Goal: Information Seeking & Learning: Learn about a topic

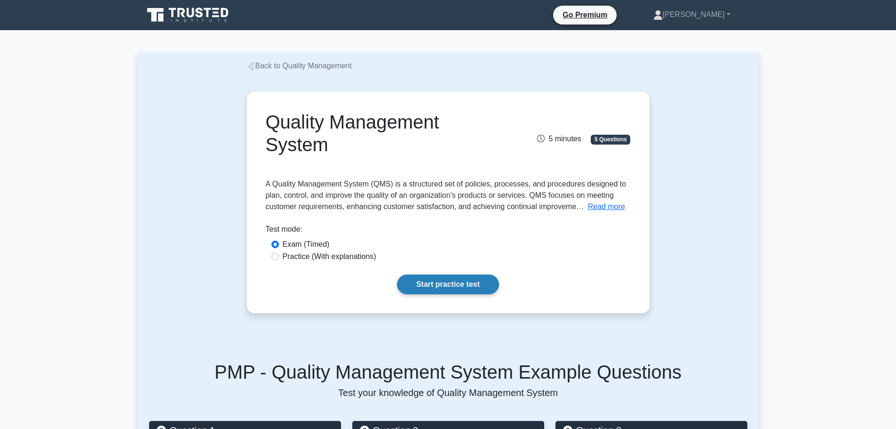
click at [438, 284] on link "Start practice test" at bounding box center [448, 284] width 102 height 20
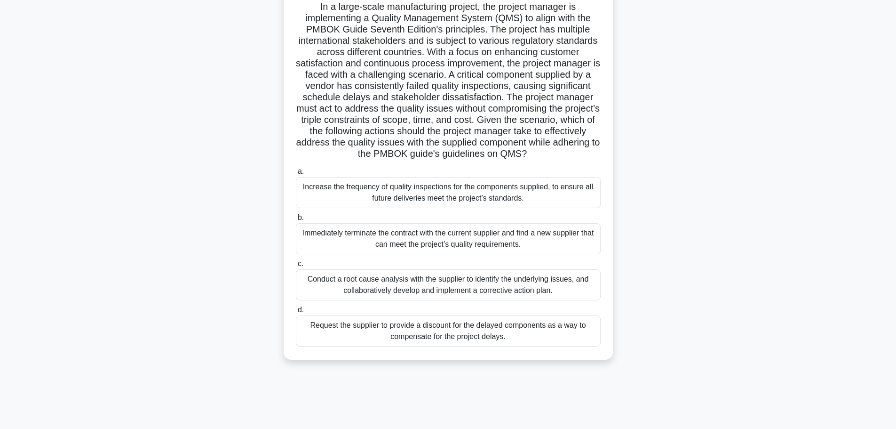
scroll to position [79, 0]
click at [467, 297] on div "Conduct a root cause analysis with the supplier to identify the underlying issu…" at bounding box center [448, 283] width 305 height 31
click at [296, 265] on input "c. Conduct a root cause analysis with the supplier to identify the underlying i…" at bounding box center [296, 262] width 0 height 6
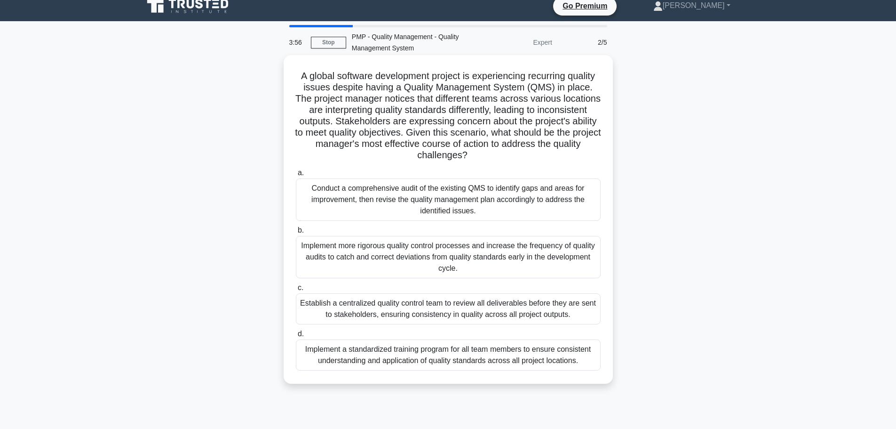
scroll to position [0, 0]
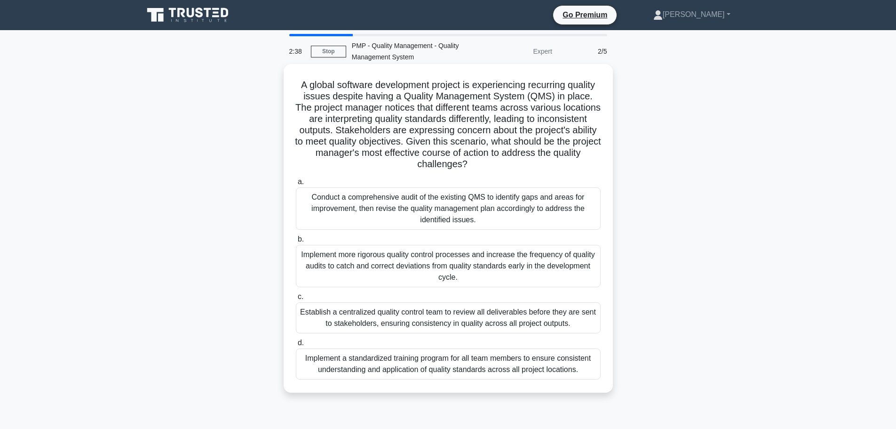
click at [485, 200] on div "Conduct a comprehensive audit of the existing QMS to identify gaps and areas fo…" at bounding box center [448, 208] width 305 height 42
click at [296, 185] on input "a. Conduct a comprehensive audit of the existing QMS to identify gaps and areas…" at bounding box center [296, 182] width 0 height 6
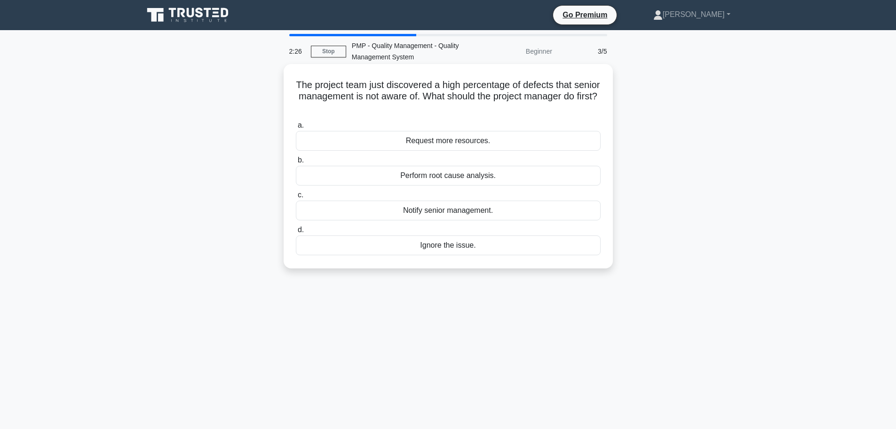
click at [449, 175] on div "Perform root cause analysis." at bounding box center [448, 176] width 305 height 20
click at [296, 163] on input "b. Perform root cause analysis." at bounding box center [296, 160] width 0 height 6
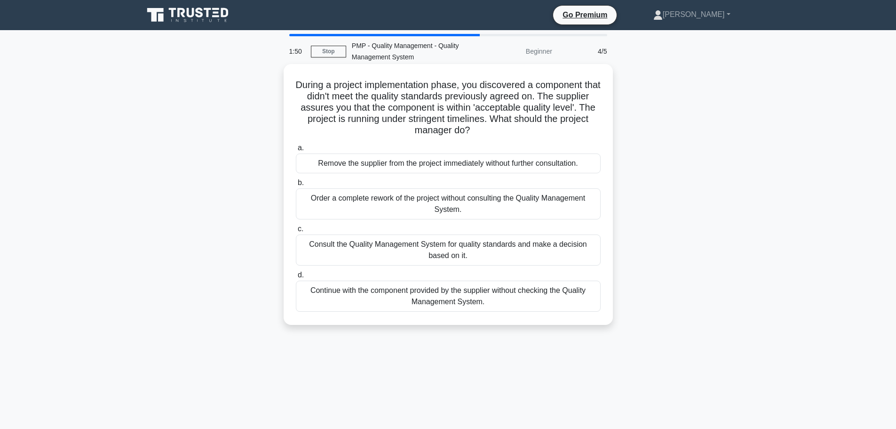
click at [386, 246] on div "Consult the Quality Management System for quality standards and make a decision…" at bounding box center [448, 249] width 305 height 31
click at [296, 232] on input "c. Consult the Quality Management System for quality standards and make a decis…" at bounding box center [296, 229] width 0 height 6
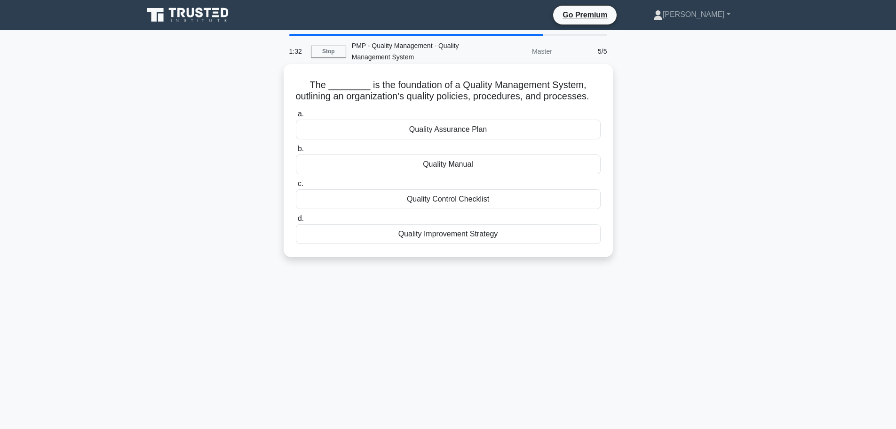
click at [395, 139] on div "Quality Assurance Plan" at bounding box center [448, 129] width 305 height 20
click at [296, 117] on input "a. Quality Assurance Plan" at bounding box center [296, 114] width 0 height 6
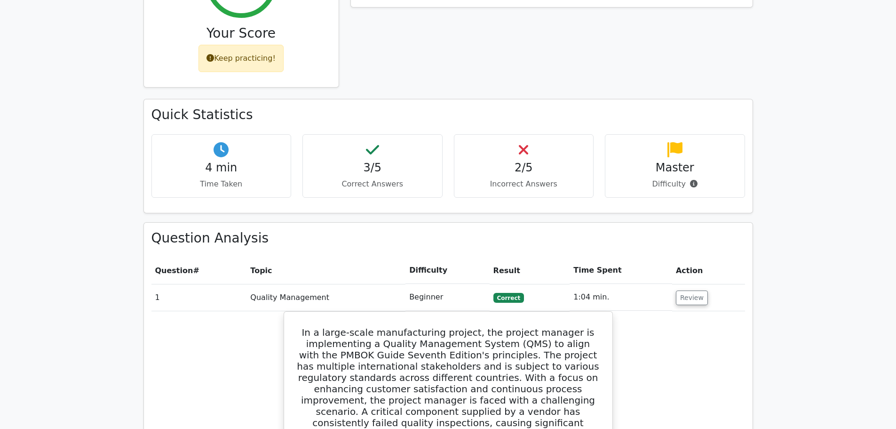
scroll to position [517, 0]
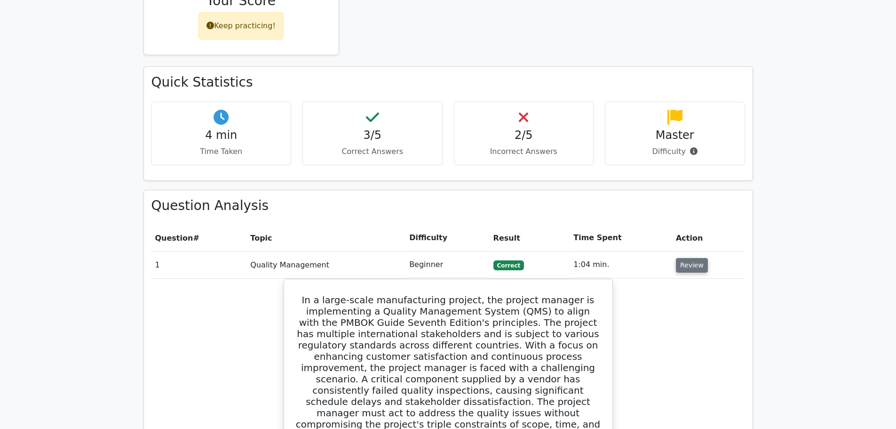
click at [699, 258] on button "Review" at bounding box center [692, 265] width 32 height 15
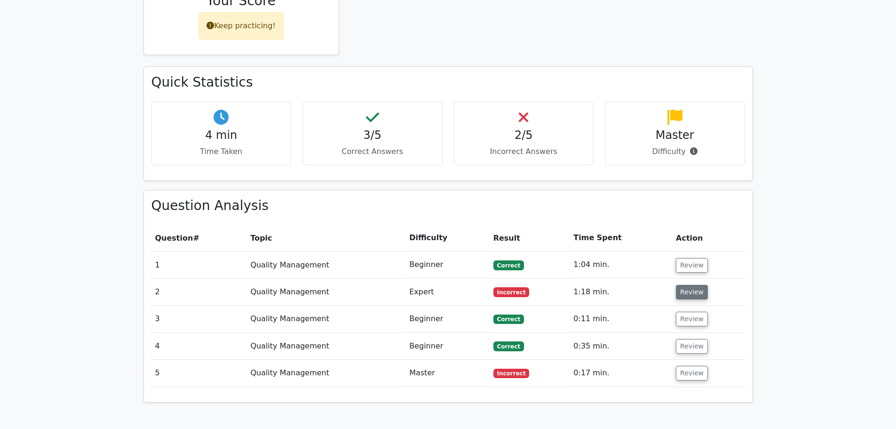
click at [691, 285] on button "Review" at bounding box center [692, 292] width 32 height 15
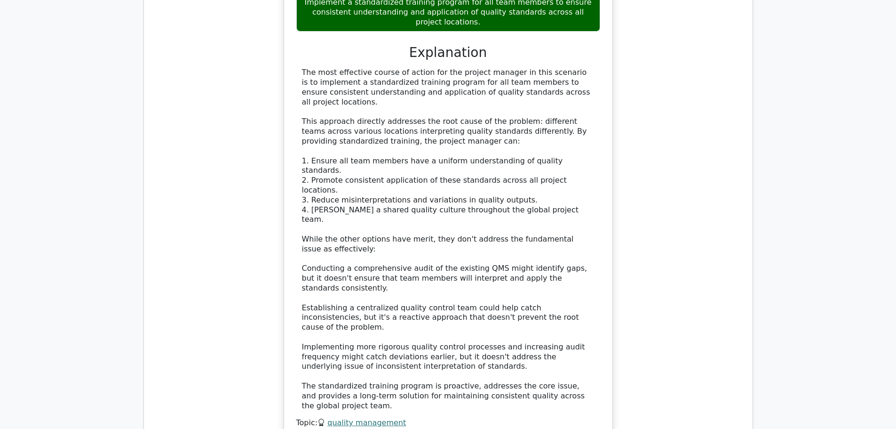
scroll to position [1270, 0]
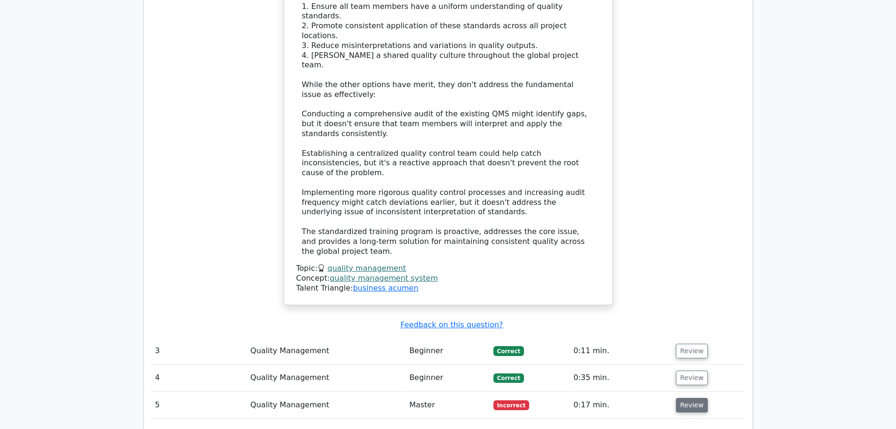
click at [699, 397] on button "Review" at bounding box center [692, 404] width 32 height 15
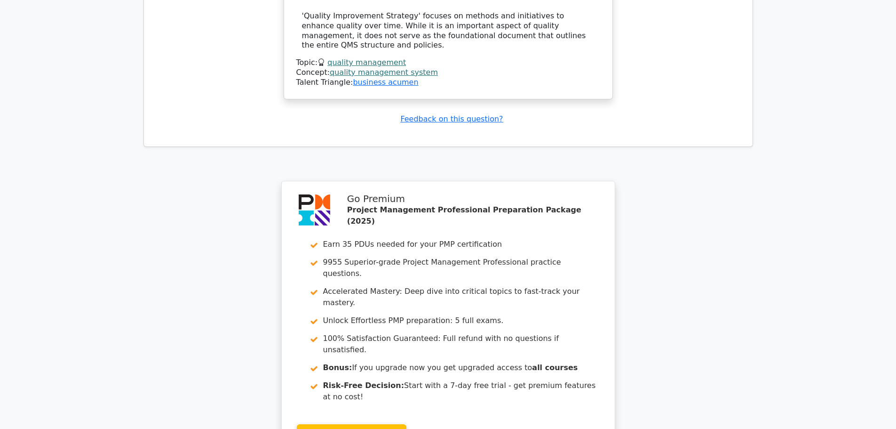
scroll to position [2091, 0]
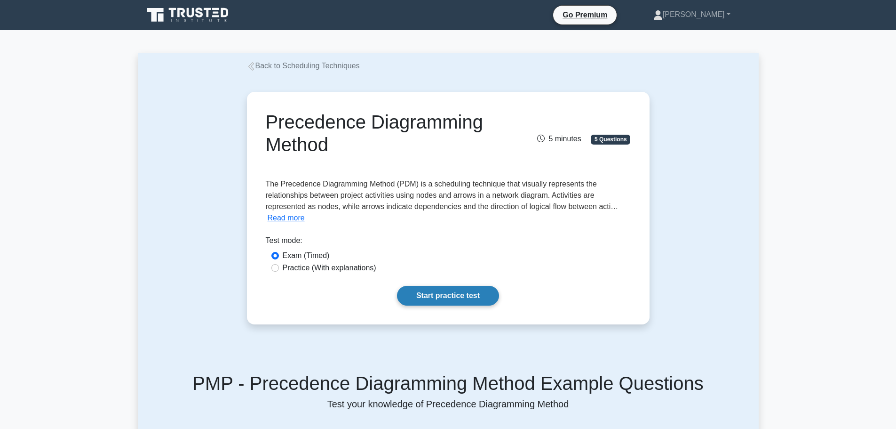
click at [460, 294] on link "Start practice test" at bounding box center [448, 296] width 102 height 20
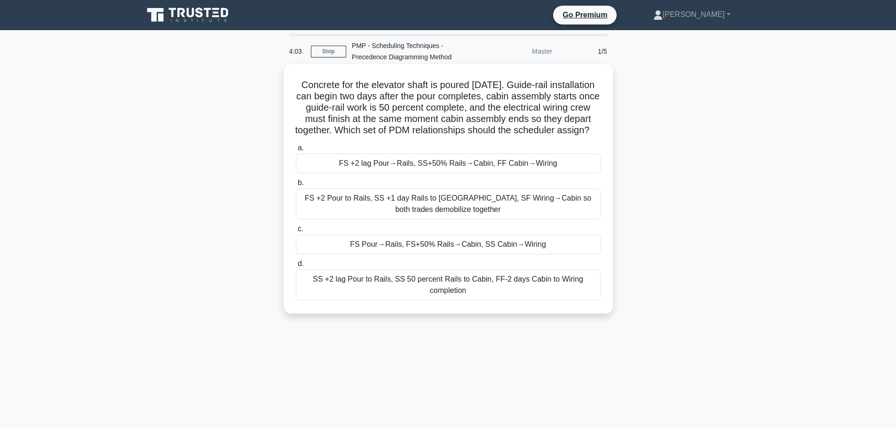
click at [486, 294] on div "SS +2 lag Pour to Rails, SS 50 percent Rails to Cabin, FF-2 days Cabin to Wirin…" at bounding box center [448, 284] width 305 height 31
click at [296, 267] on input "d. SS +2 lag Pour to Rails, SS 50 percent Rails to Cabin, FF-2 days Cabin to Wi…" at bounding box center [296, 264] width 0 height 6
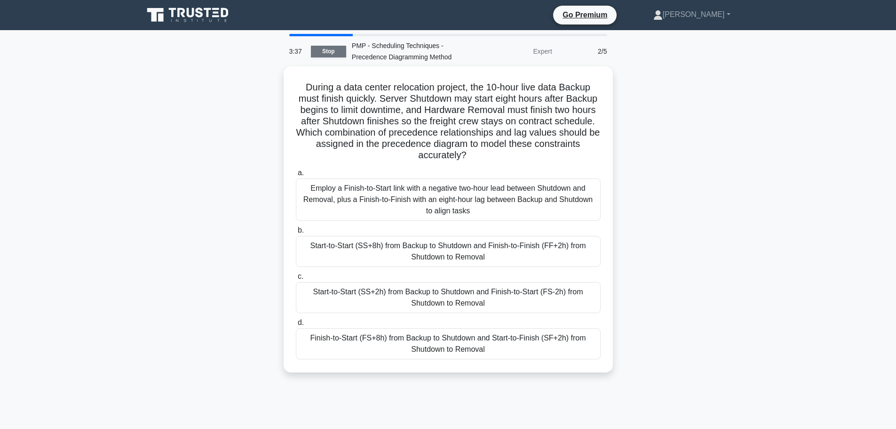
click at [329, 55] on link "Stop" at bounding box center [328, 52] width 35 height 12
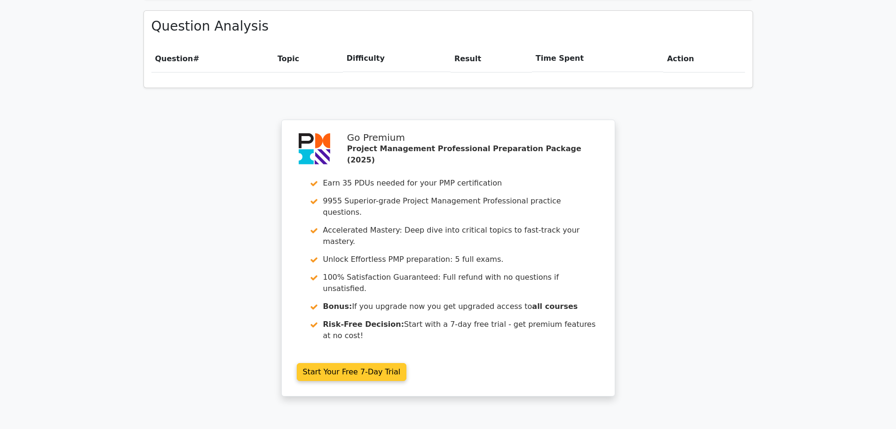
scroll to position [706, 0]
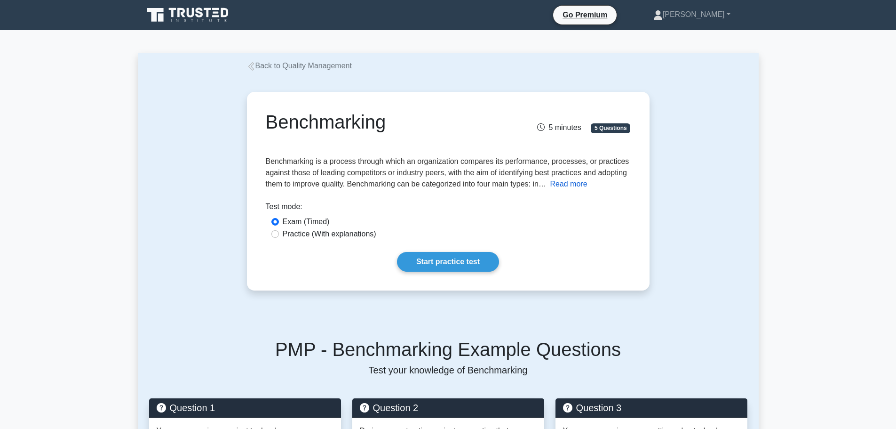
click at [587, 183] on button "Read more" at bounding box center [568, 183] width 37 height 11
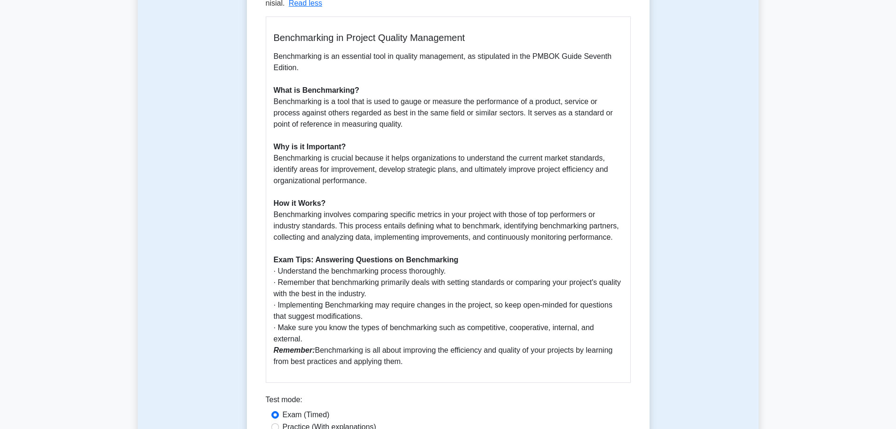
scroll to position [329, 0]
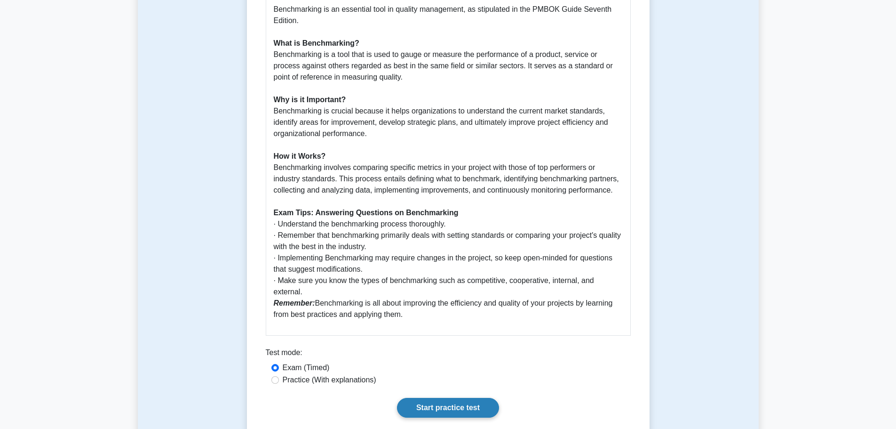
click at [449, 397] on link "Start practice test" at bounding box center [448, 407] width 102 height 20
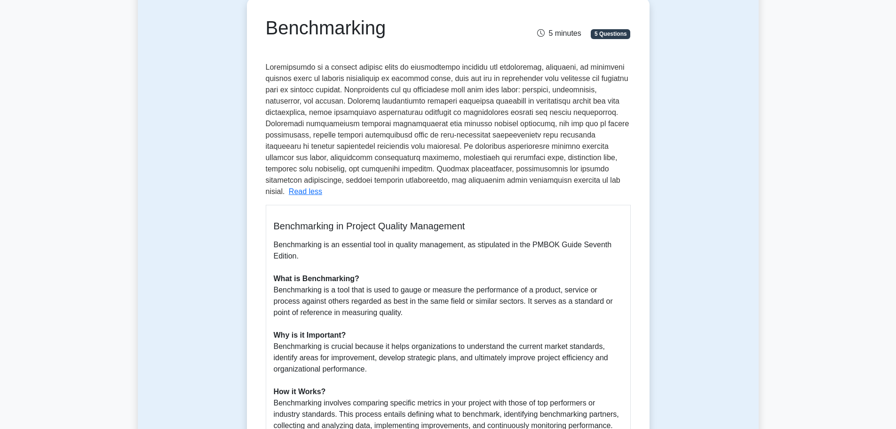
scroll to position [0, 0]
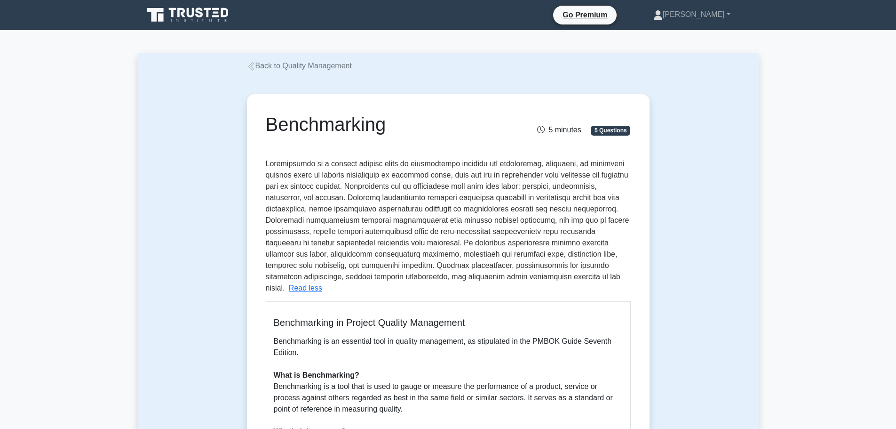
click at [742, 210] on div "Benchmarking 5 minutes 5 Questions Read less" at bounding box center [448, 431] width 621 height 719
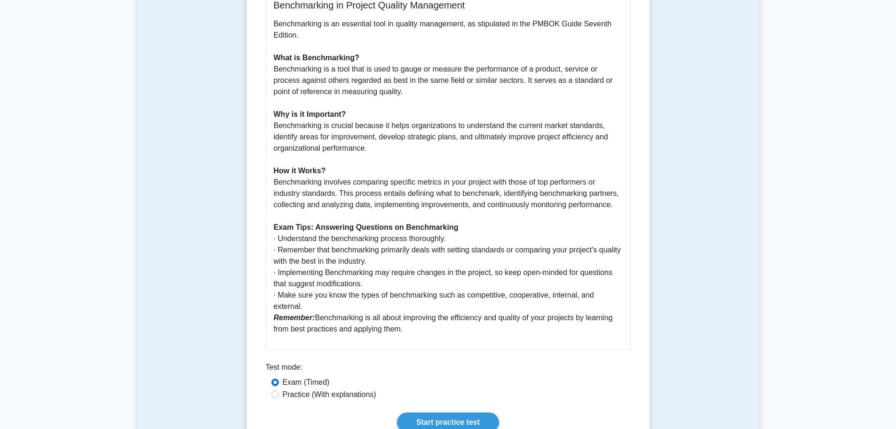
scroll to position [329, 0]
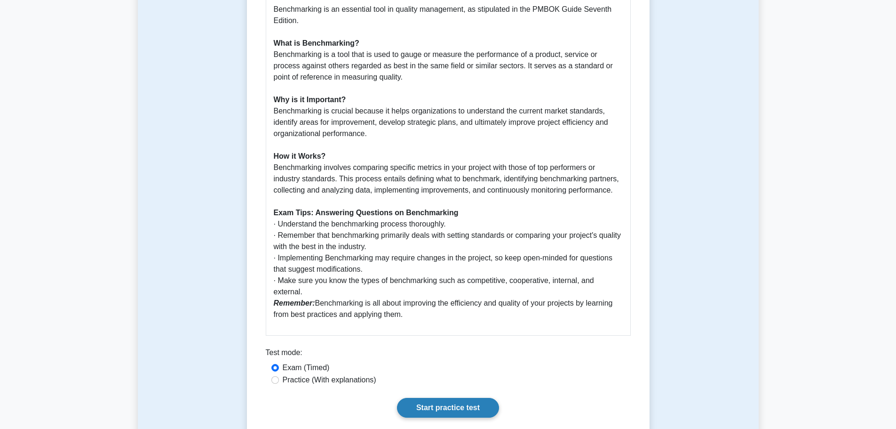
click at [429, 397] on link "Start practice test" at bounding box center [448, 407] width 102 height 20
click at [439, 397] on link "Start practice test" at bounding box center [448, 407] width 102 height 20
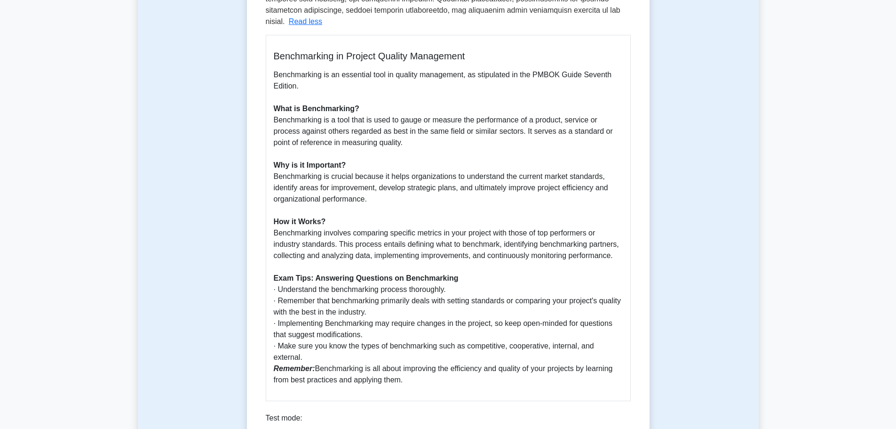
scroll to position [141, 0]
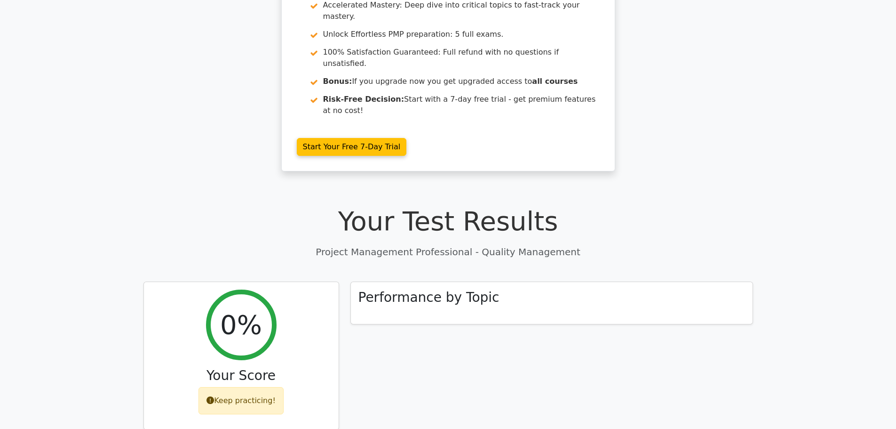
scroll to position [94, 0]
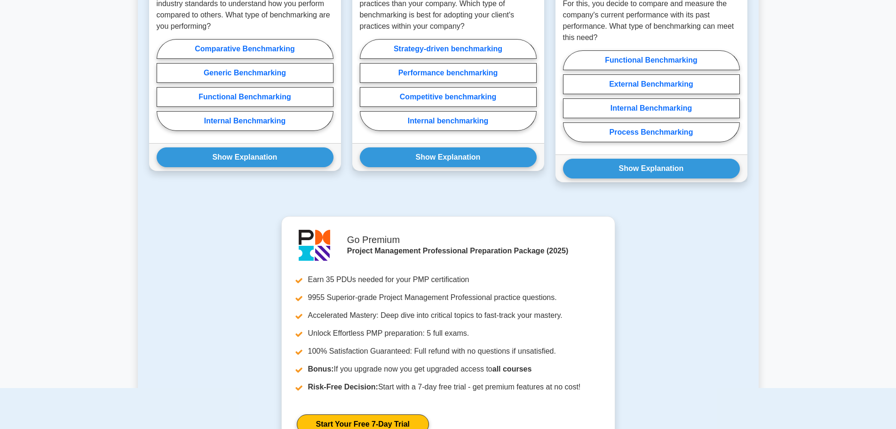
scroll to position [612, 0]
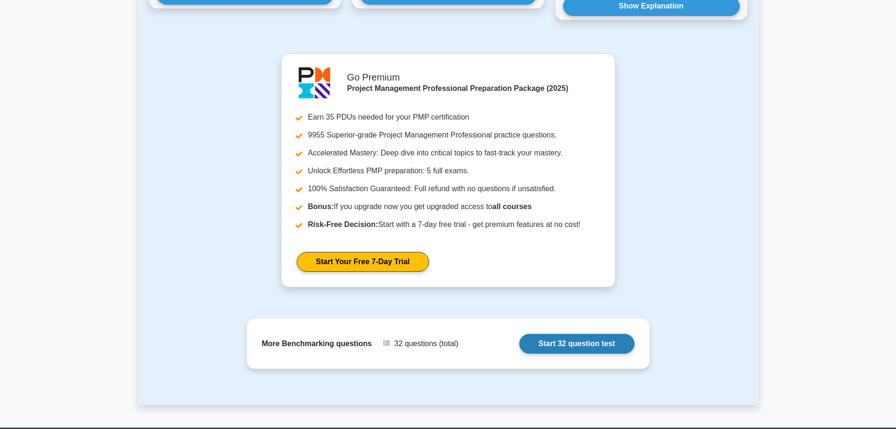
click at [553, 348] on link "Start 32 question test" at bounding box center [576, 344] width 115 height 20
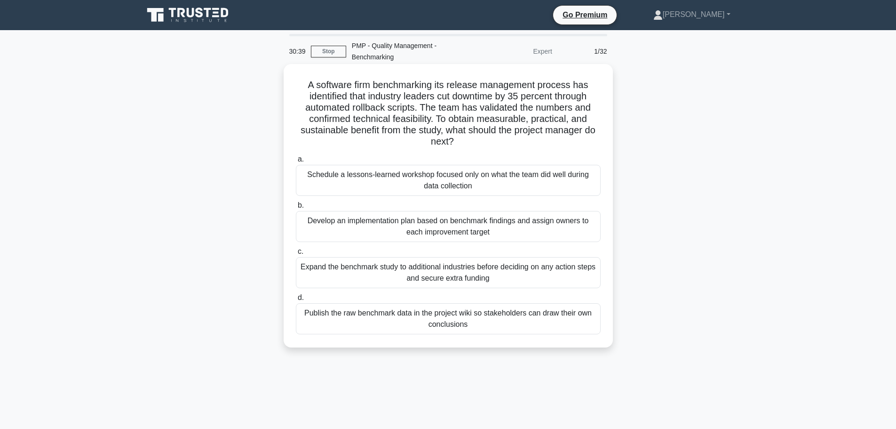
click at [493, 234] on div "Develop an implementation plan based on benchmark findings and assign owners to…" at bounding box center [448, 226] width 305 height 31
click at [296, 208] on input "b. Develop an implementation plan based on benchmark findings and assign owners…" at bounding box center [296, 205] width 0 height 6
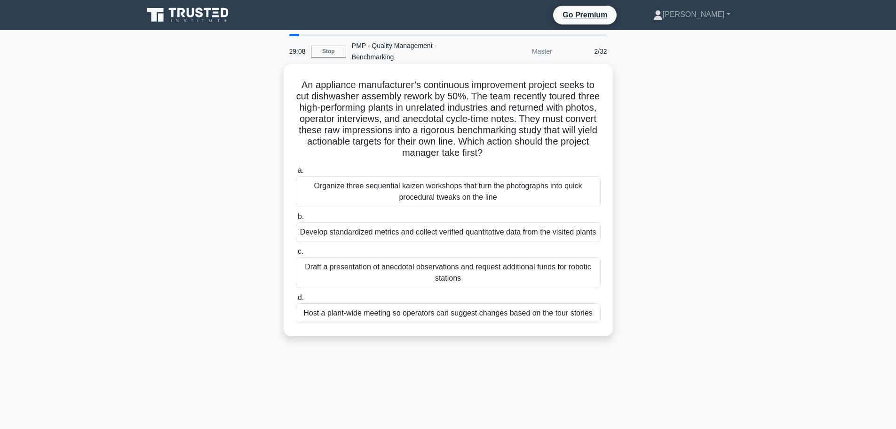
click at [452, 242] on div "Develop standardized metrics and collect verified quantitative data from the vi…" at bounding box center [448, 232] width 305 height 20
click at [296, 220] on input "b. Develop standardized metrics and collect verified quantitative data from the…" at bounding box center [296, 217] width 0 height 6
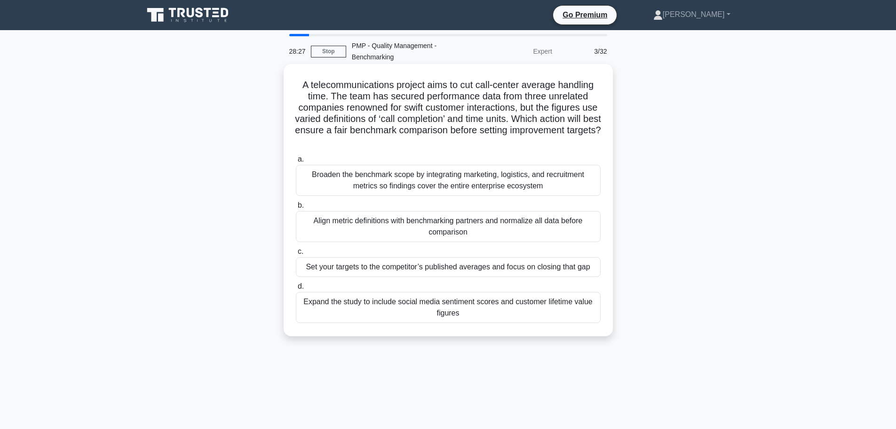
click at [462, 237] on div "Align metric definitions with benchmarking partners and normalize all data befo…" at bounding box center [448, 226] width 305 height 31
click at [296, 208] on input "b. Align metric definitions with benchmarking partners and normalize all data b…" at bounding box center [296, 205] width 0 height 6
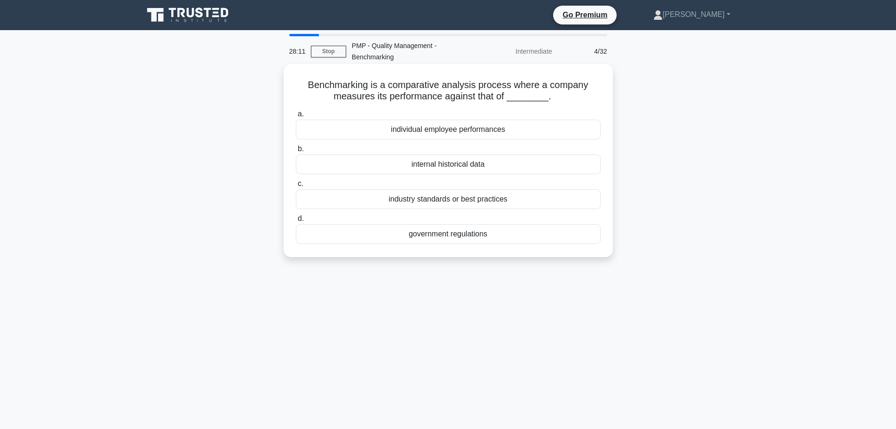
click at [481, 205] on div "industry standards or best practices" at bounding box center [448, 199] width 305 height 20
click at [296, 187] on input "c. industry standards or best practices" at bounding box center [296, 184] width 0 height 6
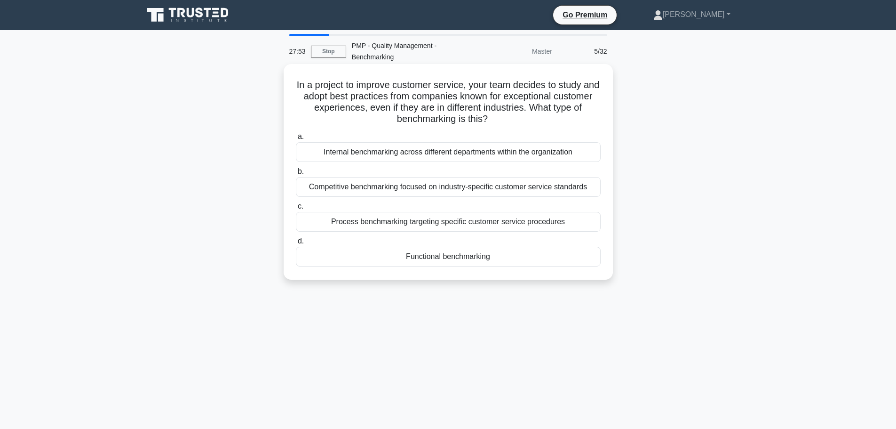
click at [502, 190] on div "Competitive benchmarking focused on industry-specific customer service standards" at bounding box center [448, 187] width 305 height 20
click at [296, 175] on input "b. Competitive benchmarking focused on industry-specific customer service stand…" at bounding box center [296, 171] width 0 height 6
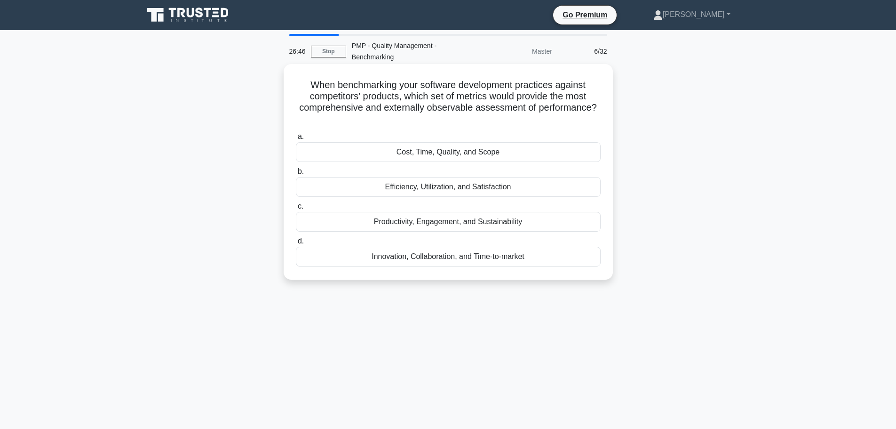
click at [515, 226] on div "Productivity, Engagement, and Sustainability" at bounding box center [448, 222] width 305 height 20
click at [296, 209] on input "c. Productivity, Engagement, and Sustainability" at bounding box center [296, 206] width 0 height 6
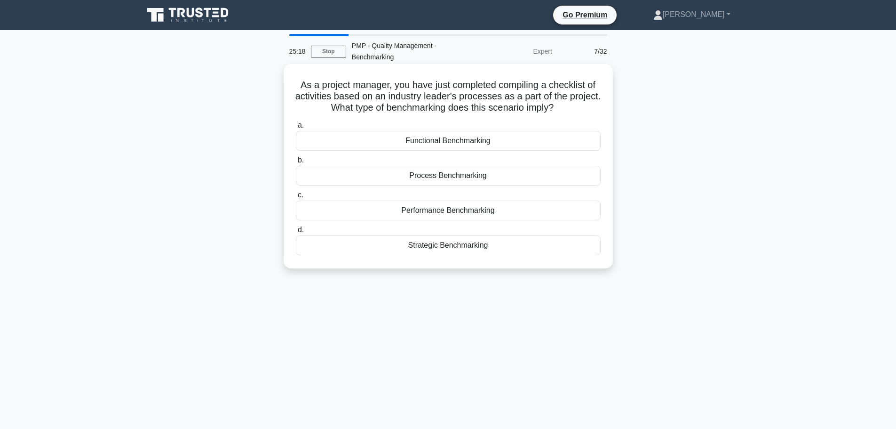
click at [492, 178] on div "Process Benchmarking" at bounding box center [448, 176] width 305 height 20
click at [296, 163] on input "b. Process Benchmarking" at bounding box center [296, 160] width 0 height 6
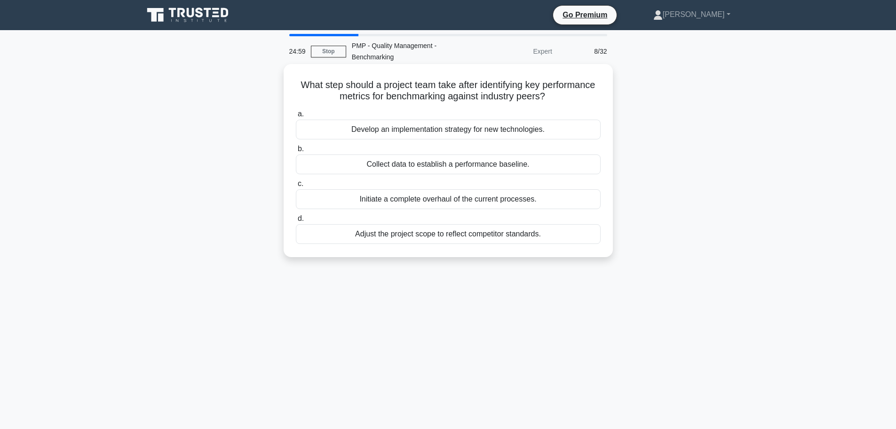
click at [470, 129] on div "Develop an implementation strategy for new technologies." at bounding box center [448, 129] width 305 height 20
click at [296, 117] on input "a. Develop an implementation strategy for new technologies." at bounding box center [296, 114] width 0 height 6
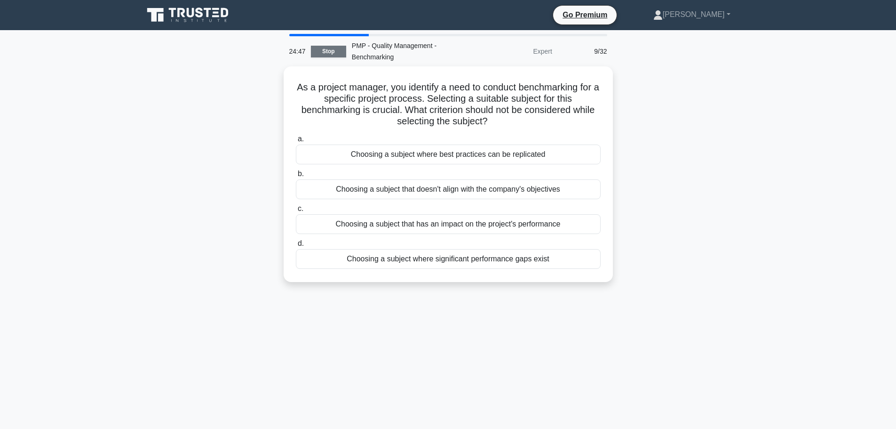
click at [329, 56] on link "Stop" at bounding box center [328, 52] width 35 height 12
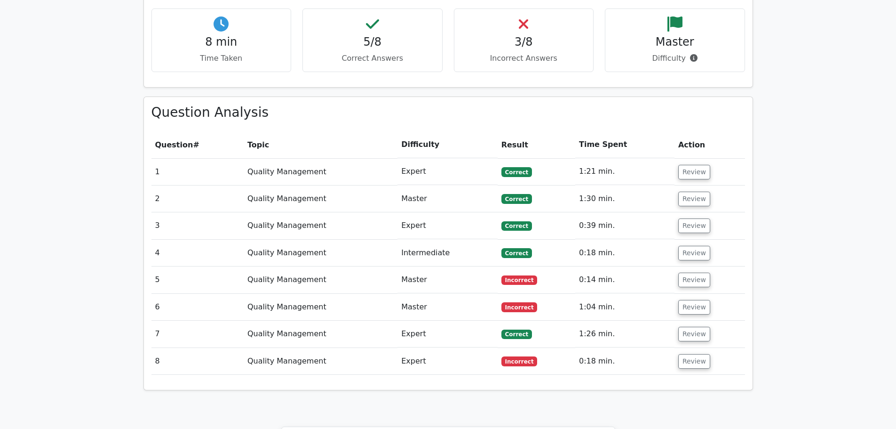
scroll to position [612, 0]
click at [693, 271] on button "Review" at bounding box center [694, 278] width 32 height 15
click at [688, 271] on button "Review" at bounding box center [694, 278] width 32 height 15
click at [696, 271] on button "Review" at bounding box center [694, 278] width 32 height 15
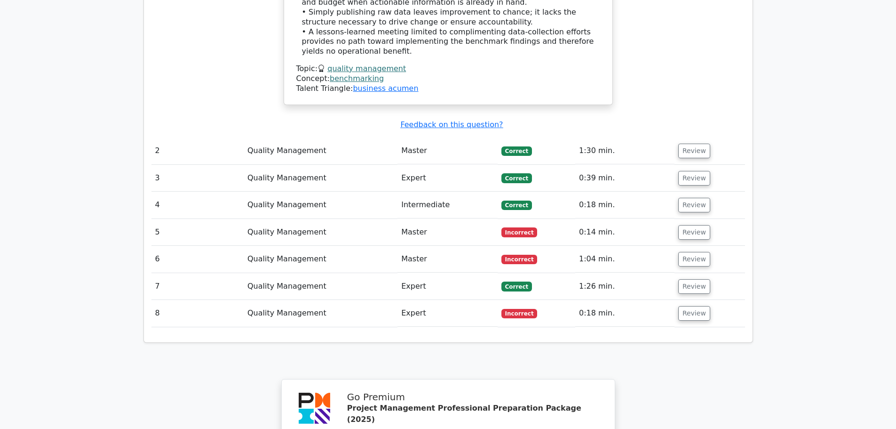
scroll to position [1223, 0]
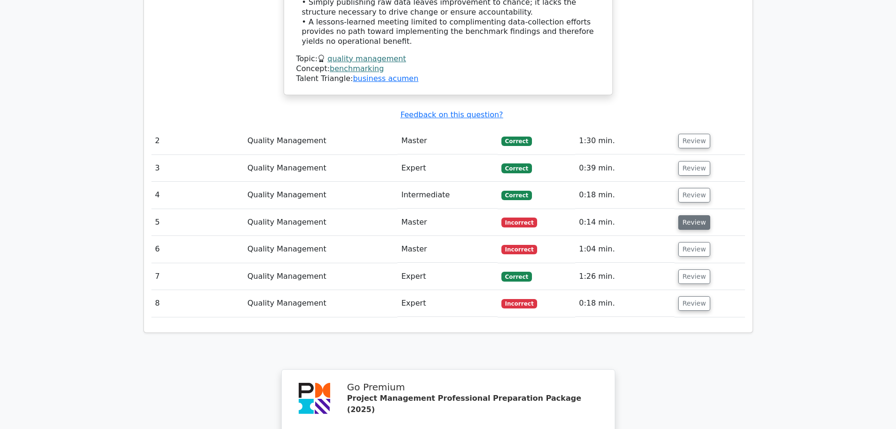
click at [699, 215] on button "Review" at bounding box center [694, 222] width 32 height 15
click at [690, 215] on button "Review" at bounding box center [694, 222] width 32 height 15
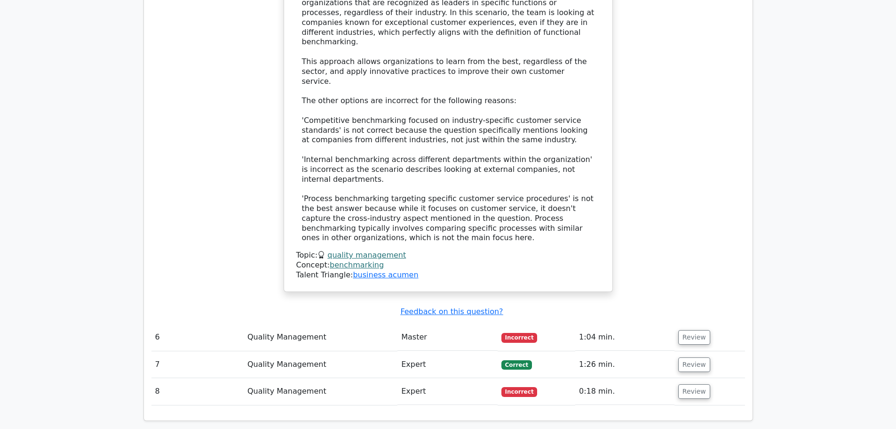
scroll to position [1740, 0]
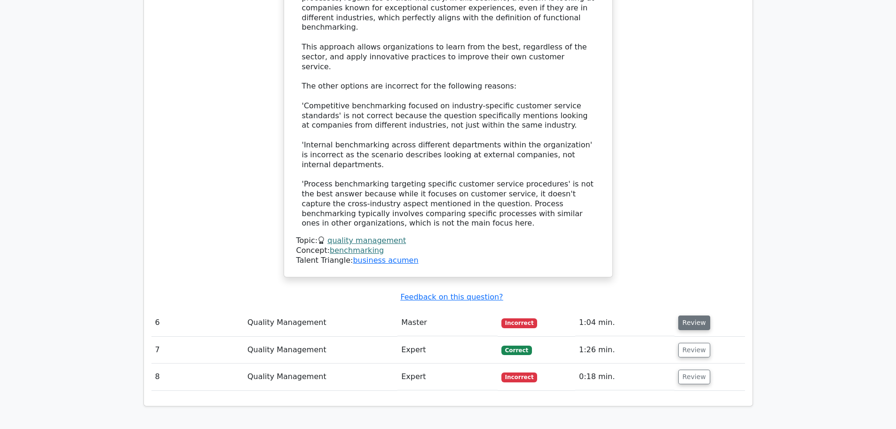
click at [696, 315] on button "Review" at bounding box center [694, 322] width 32 height 15
click at [691, 315] on button "Review" at bounding box center [694, 322] width 32 height 15
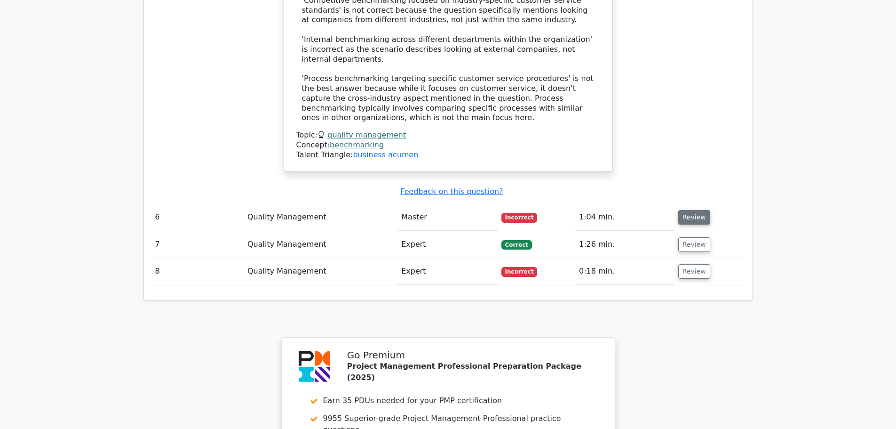
scroll to position [1882, 0]
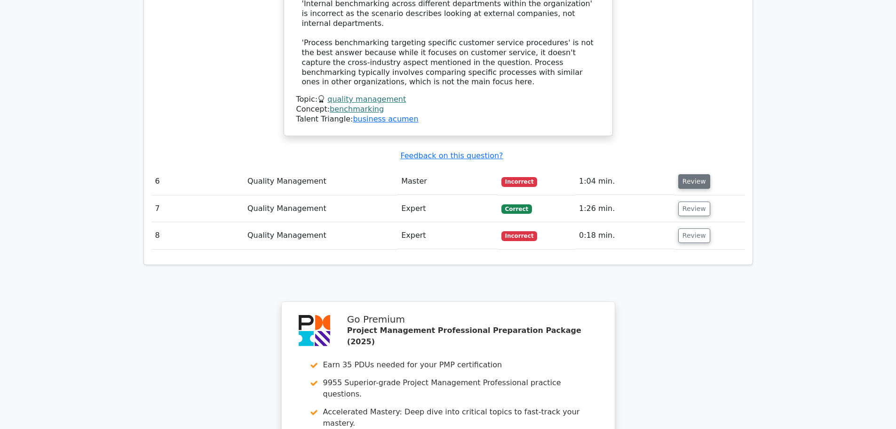
click at [690, 174] on button "Review" at bounding box center [694, 181] width 32 height 15
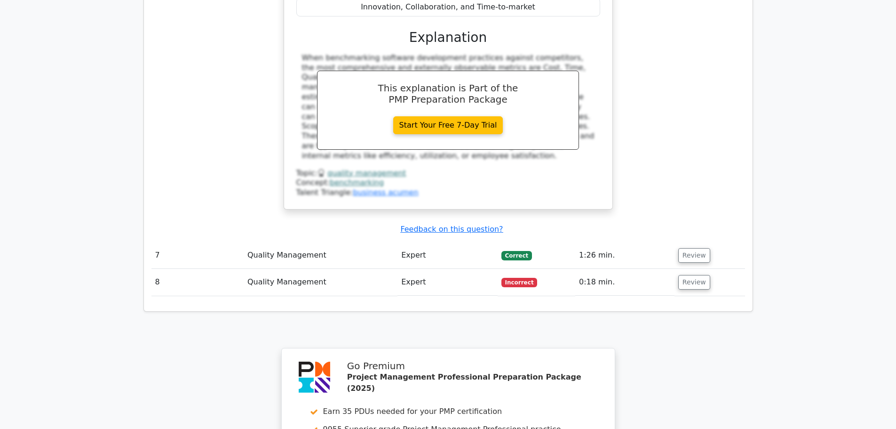
scroll to position [2258, 0]
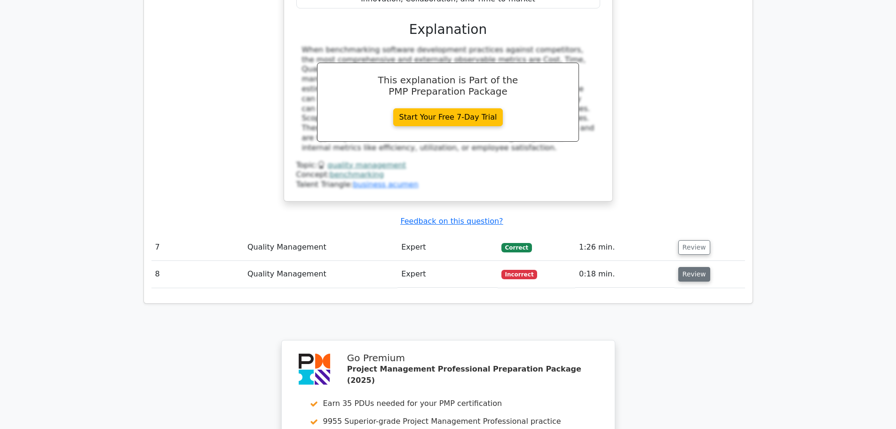
click at [682, 267] on button "Review" at bounding box center [694, 274] width 32 height 15
click at [690, 267] on button "Review" at bounding box center [694, 274] width 32 height 15
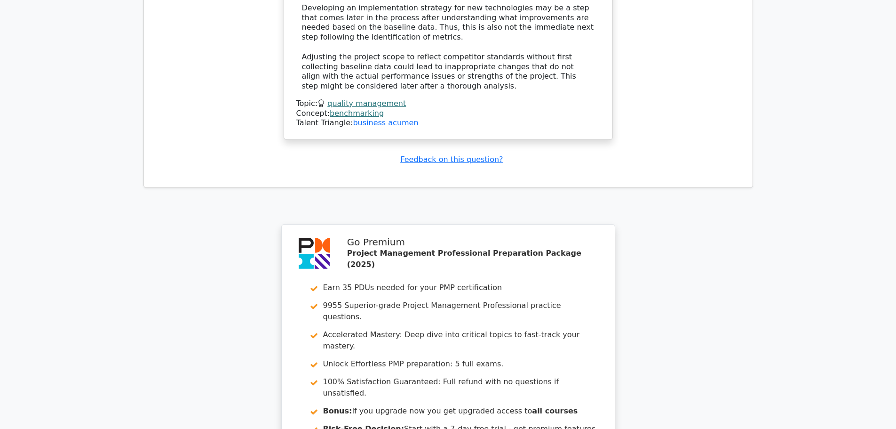
scroll to position [2884, 0]
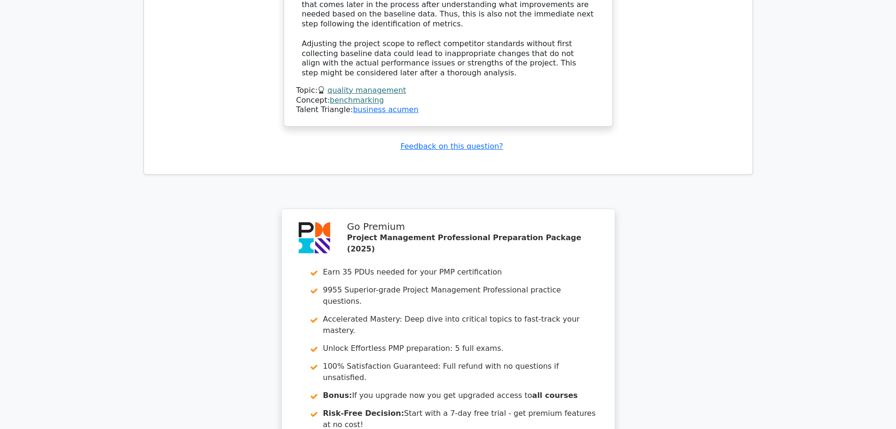
scroll to position [2931, 0]
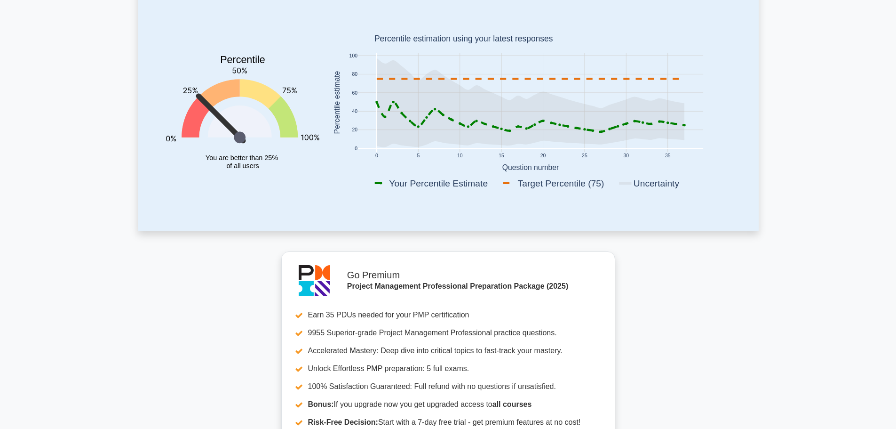
scroll to position [47, 0]
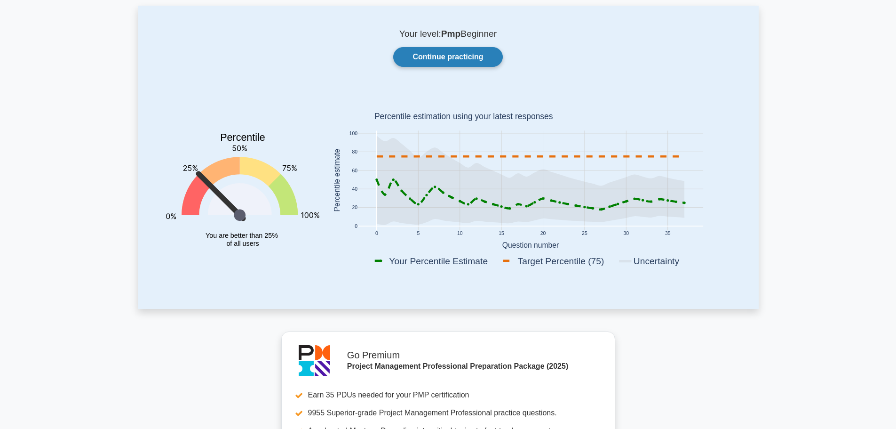
click at [469, 58] on link "Continue practicing" at bounding box center [447, 57] width 109 height 20
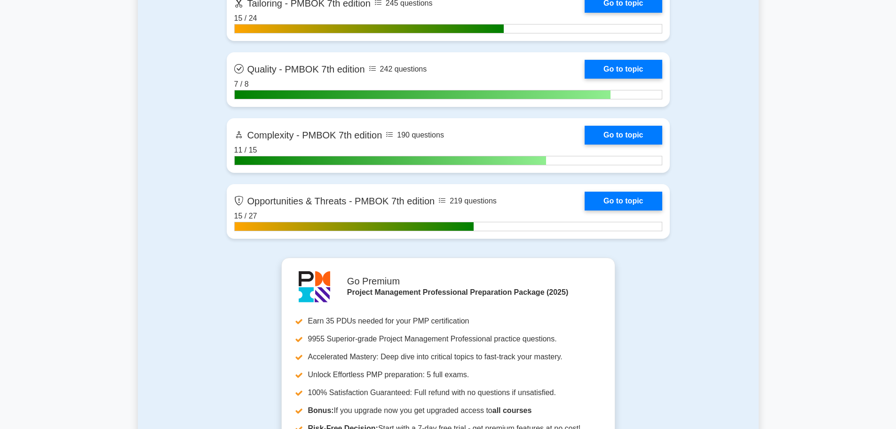
scroll to position [3058, 0]
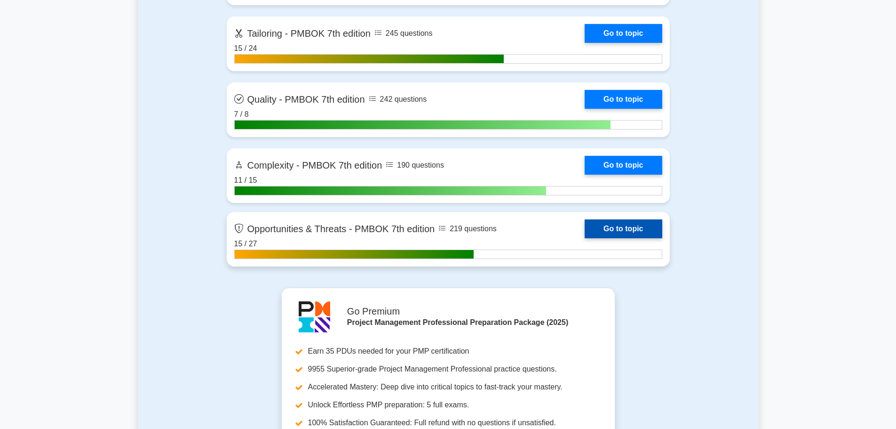
click at [654, 228] on link "Go to topic" at bounding box center [623, 228] width 77 height 19
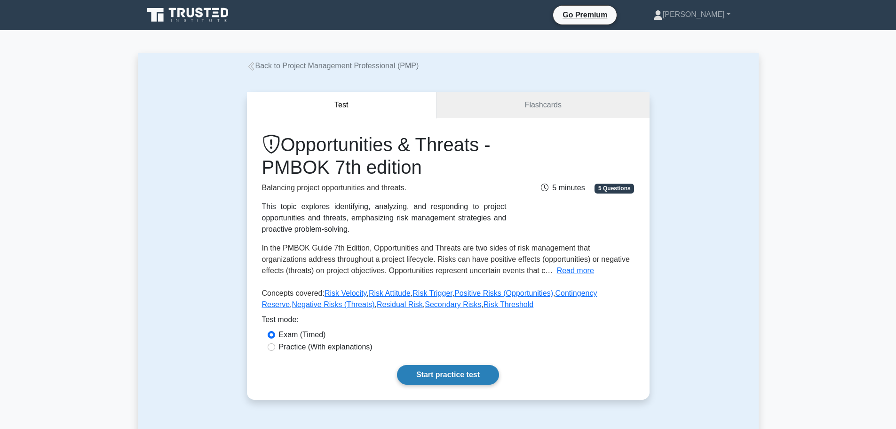
click at [442, 371] on link "Start practice test" at bounding box center [448, 375] width 102 height 20
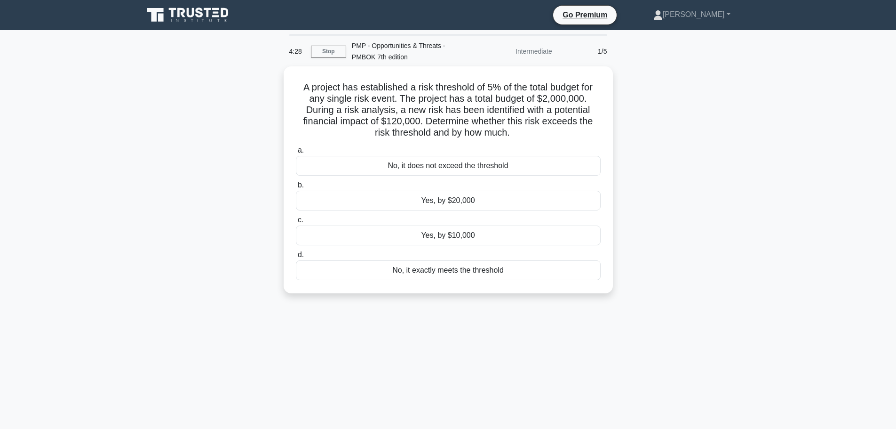
click at [670, 199] on div "A project has established a risk threshold of 5% of the total budget for any si…" at bounding box center [448, 185] width 621 height 238
click at [478, 197] on div "Yes, by $20,000" at bounding box center [448, 198] width 305 height 20
click at [296, 186] on input "b. Yes, by $20,000" at bounding box center [296, 183] width 0 height 6
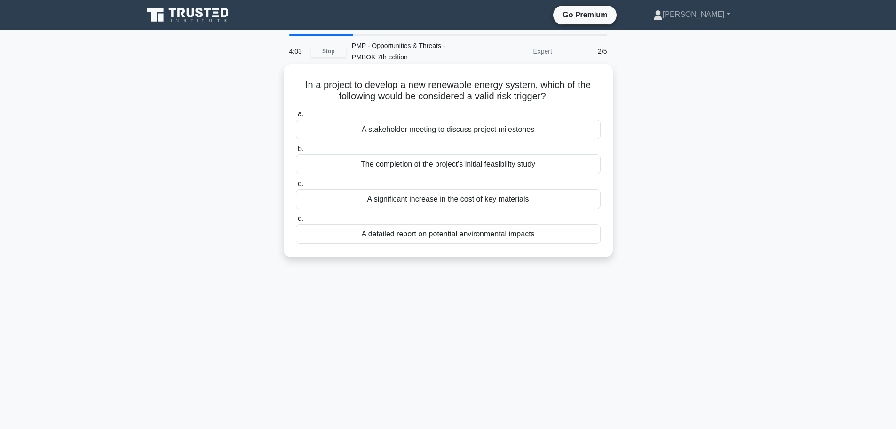
click at [493, 238] on div "A detailed report on potential environmental impacts" at bounding box center [448, 234] width 305 height 20
click at [296, 222] on input "d. A detailed report on potential environmental impacts" at bounding box center [296, 218] width 0 height 6
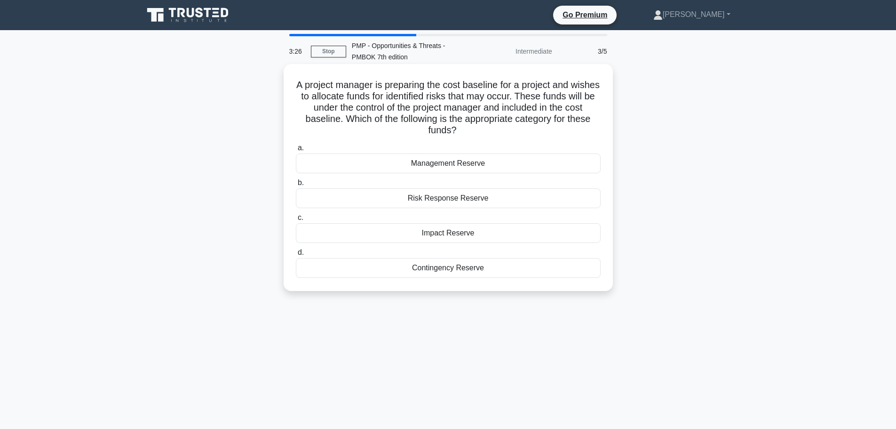
click at [461, 263] on div "Contingency Reserve" at bounding box center [448, 268] width 305 height 20
click at [296, 255] on input "d. [GEOGRAPHIC_DATA]" at bounding box center [296, 252] width 0 height 6
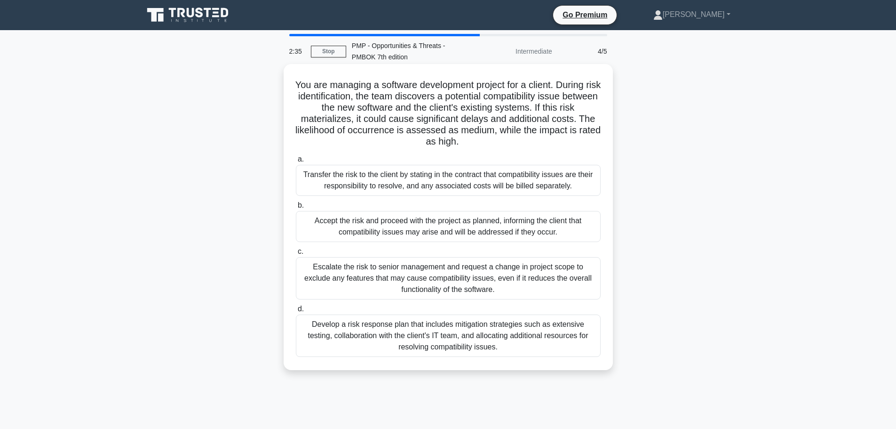
click at [430, 328] on div "Develop a risk response plan that includes mitigation strategies such as extens…" at bounding box center [448, 335] width 305 height 42
click at [296, 312] on input "d. Develop a risk response plan that includes mitigation strategies such as ext…" at bounding box center [296, 309] width 0 height 6
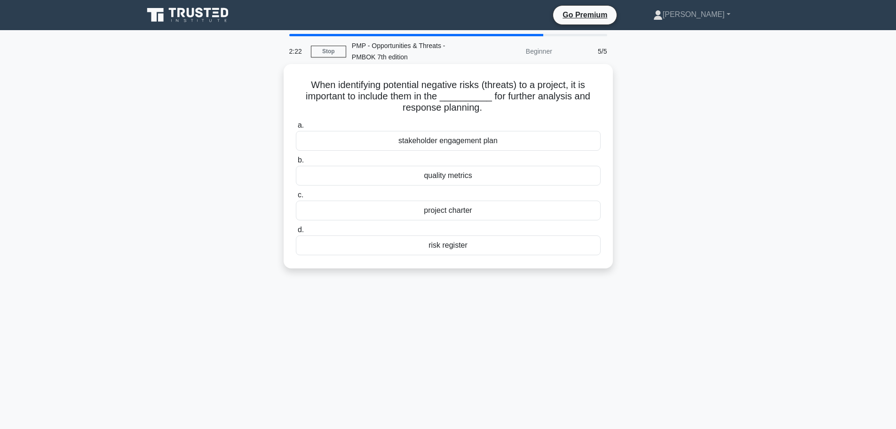
click at [467, 246] on div "risk register" at bounding box center [448, 245] width 305 height 20
click at [296, 233] on input "d. risk register" at bounding box center [296, 230] width 0 height 6
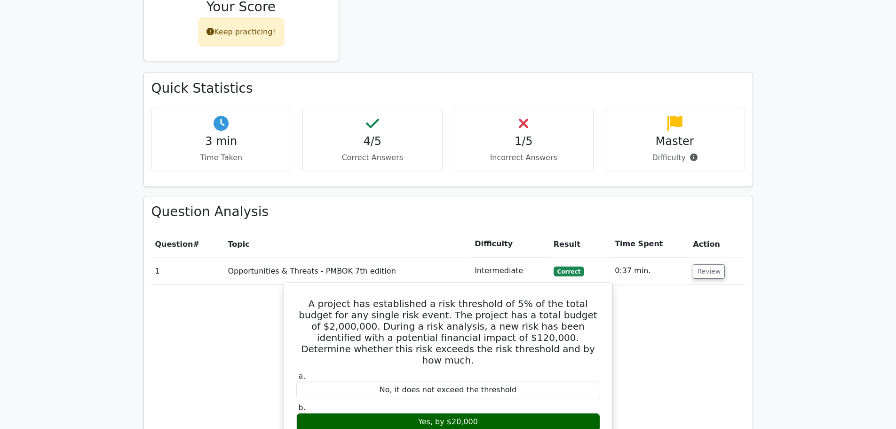
scroll to position [517, 0]
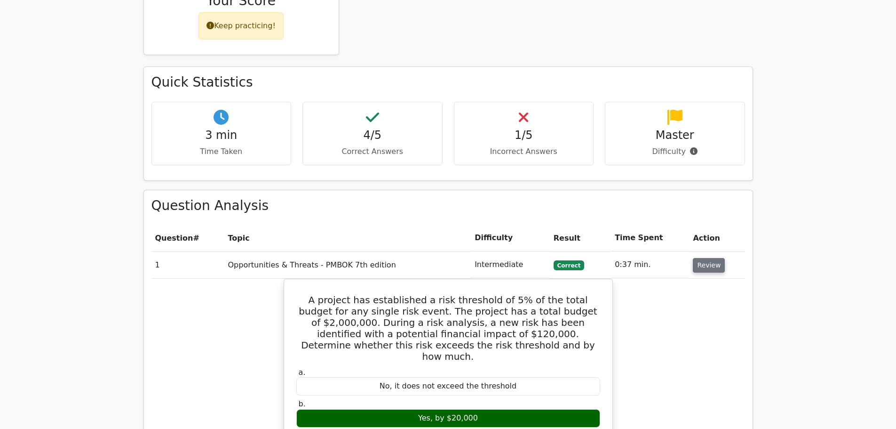
click at [717, 258] on button "Review" at bounding box center [709, 265] width 32 height 15
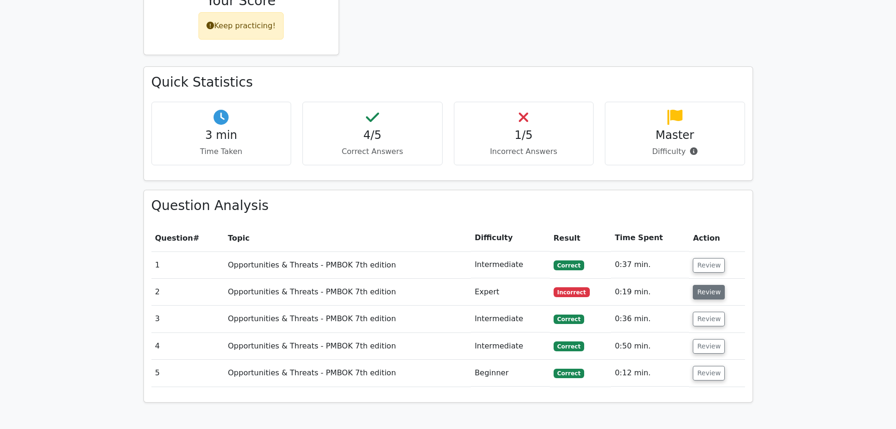
click at [710, 285] on button "Review" at bounding box center [709, 292] width 32 height 15
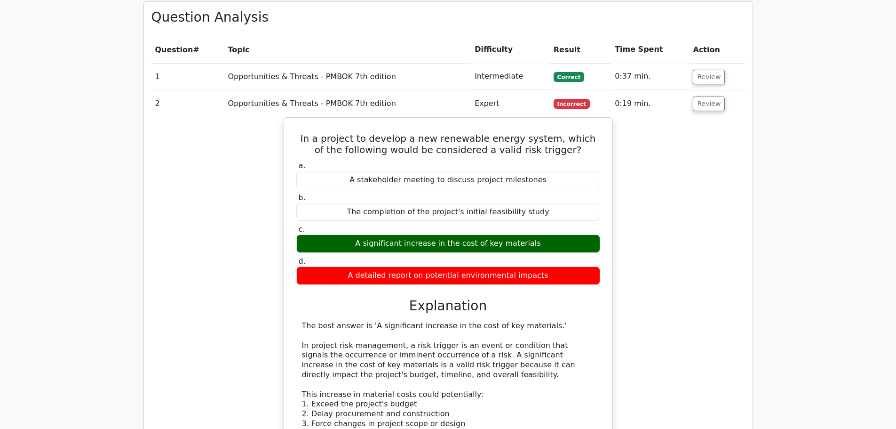
scroll to position [659, 0]
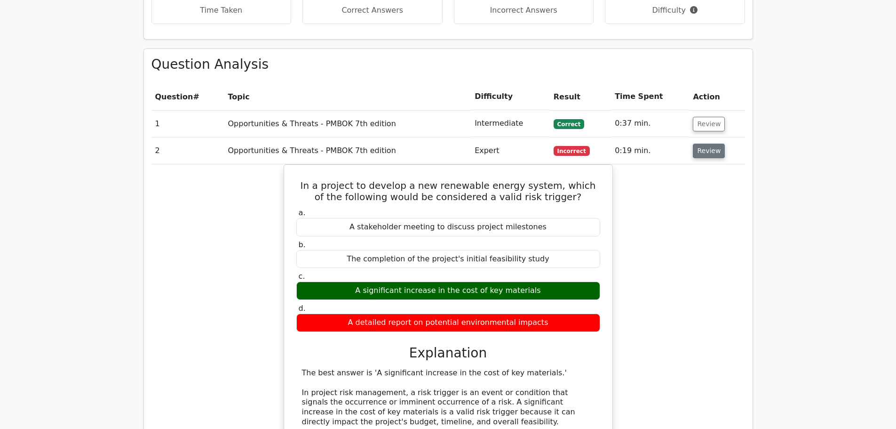
click at [706, 143] on button "Review" at bounding box center [709, 150] width 32 height 15
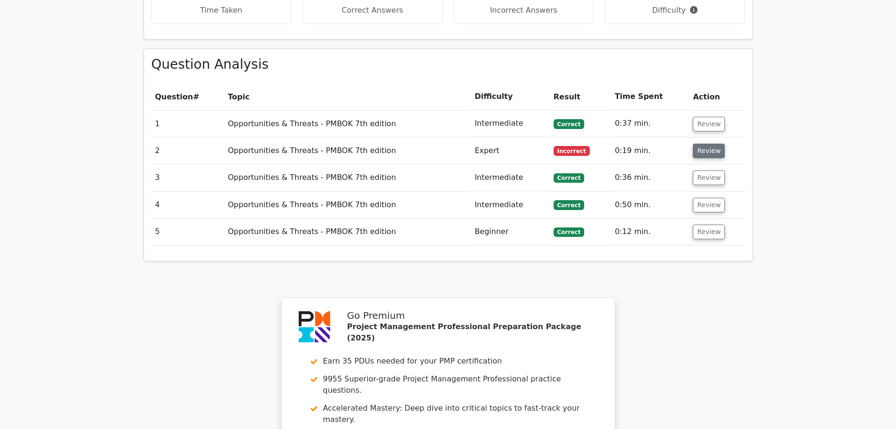
click at [712, 143] on button "Review" at bounding box center [709, 150] width 32 height 15
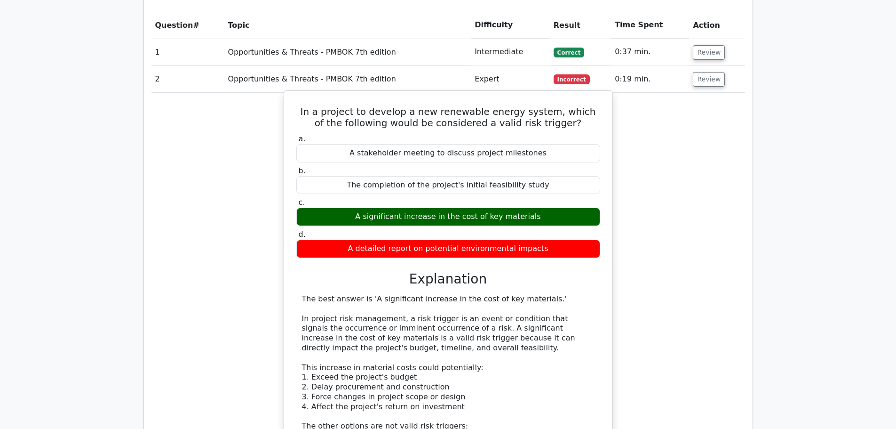
scroll to position [753, 0]
